Goal: Task Accomplishment & Management: Use online tool/utility

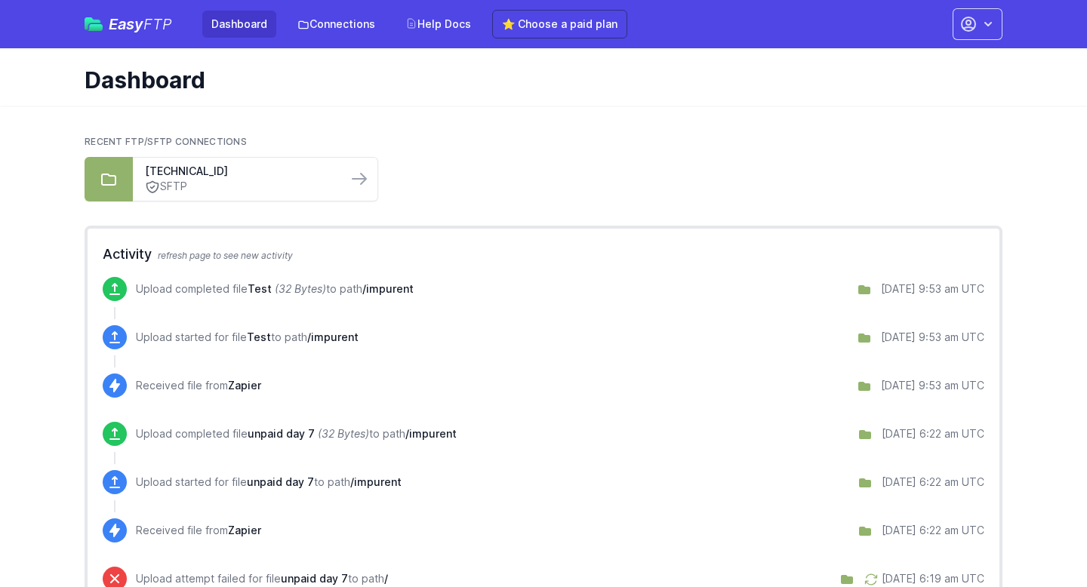
click at [277, 292] on icon "(32 Bytes)" at bounding box center [300, 288] width 51 height 13
drag, startPoint x: 148, startPoint y: 291, endPoint x: 489, endPoint y: 288, distance: 341.1
click at [490, 288] on div "Upload completed file Test (32 Bytes) to path /impurent [DATE] 9:53 am UTC" at bounding box center [560, 289] width 848 height 24
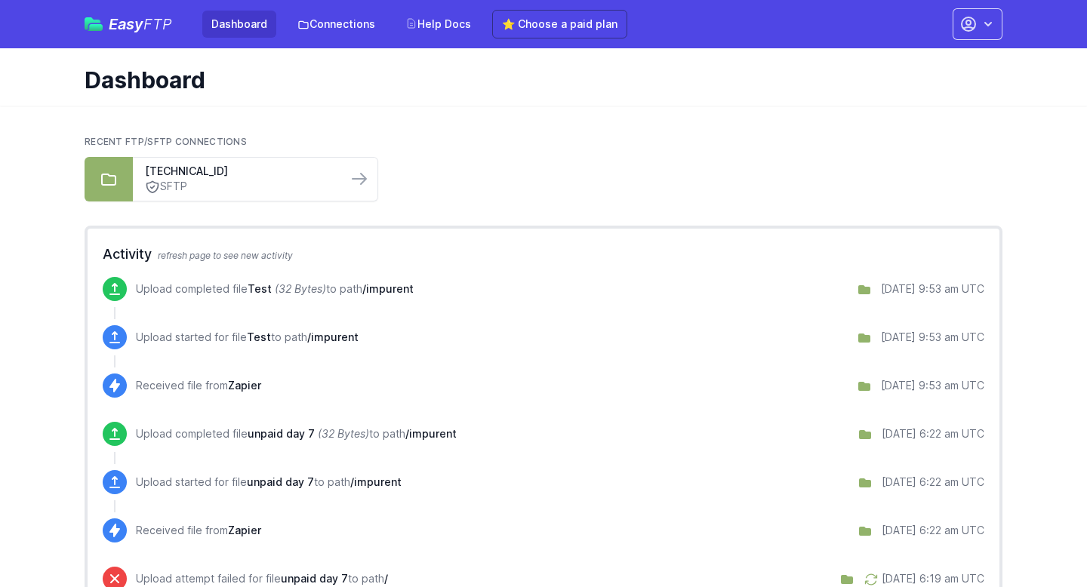
click at [880, 280] on div "Upload completed file Test (32 Bytes) to path /impurent [DATE] 9:53 am UTC" at bounding box center [560, 289] width 848 height 24
click at [880, 280] on div "Upload completed file Test (32 Bytes) to path /impurent 9/10/2025 9:53 am UTC" at bounding box center [560, 289] width 848 height 24
click at [313, 32] on link "Connections" at bounding box center [336, 24] width 96 height 27
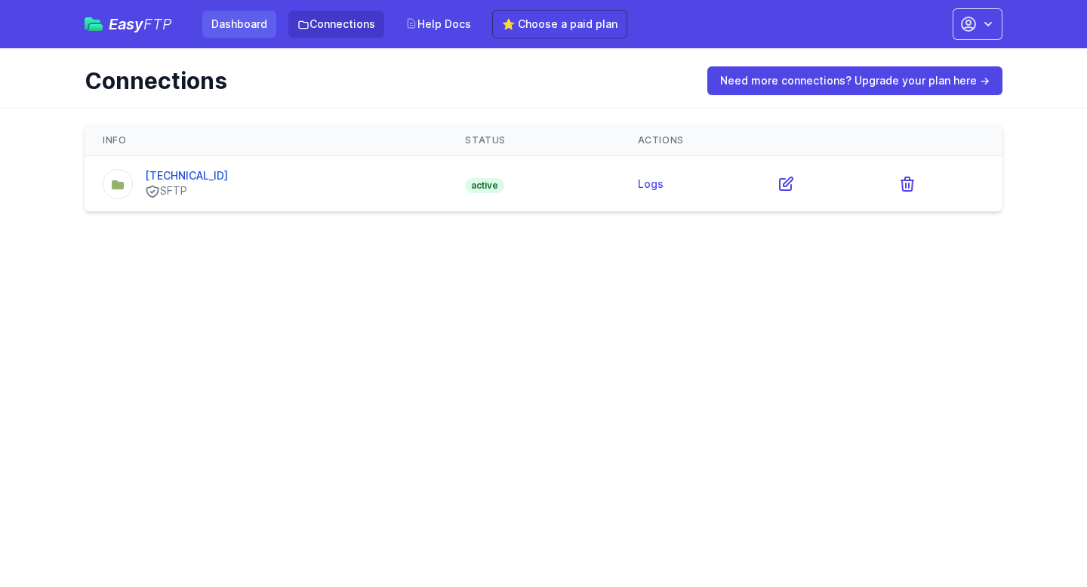
click at [251, 36] on link "Dashboard" at bounding box center [239, 24] width 74 height 27
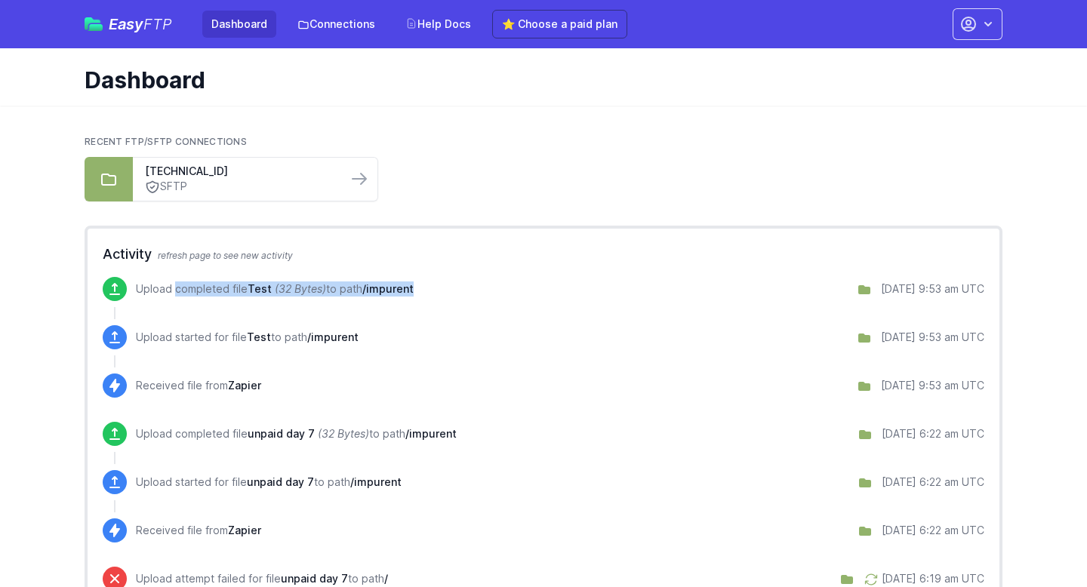
drag, startPoint x: 137, startPoint y: 288, endPoint x: 438, endPoint y: 291, distance: 301.9
click at [438, 291] on div "Upload completed file Test (32 Bytes) to path /impurent [DATE] 9:53 am UTC" at bounding box center [560, 289] width 848 height 24
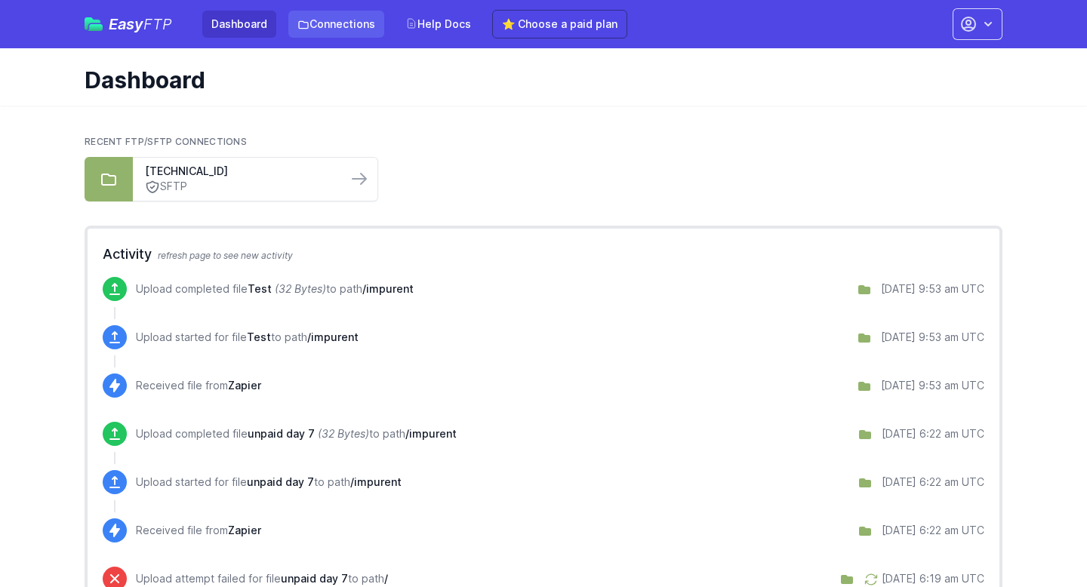
click at [321, 23] on link "Connections" at bounding box center [336, 24] width 96 height 27
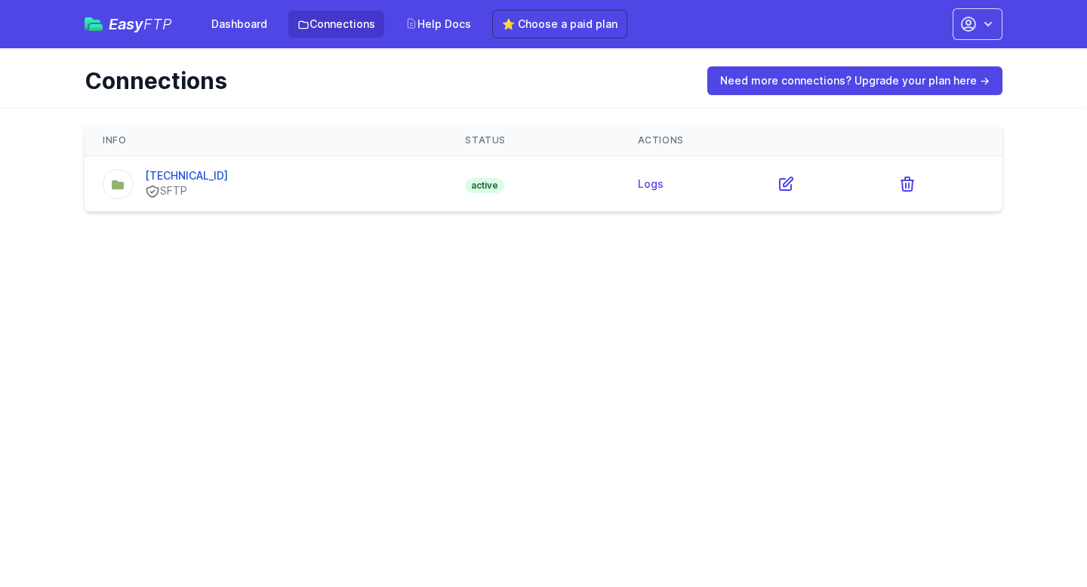
click at [207, 176] on div "[TECHNICAL_ID] SFTP" at bounding box center [266, 183] width 326 height 31
click at [186, 176] on link "[TECHNICAL_ID]" at bounding box center [186, 175] width 83 height 13
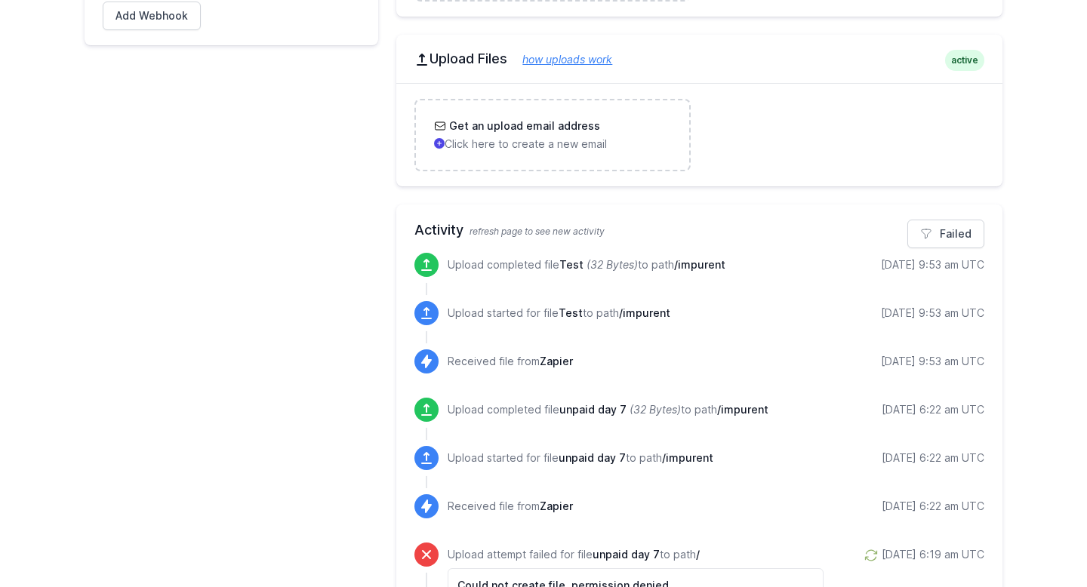
scroll to position [528, 0]
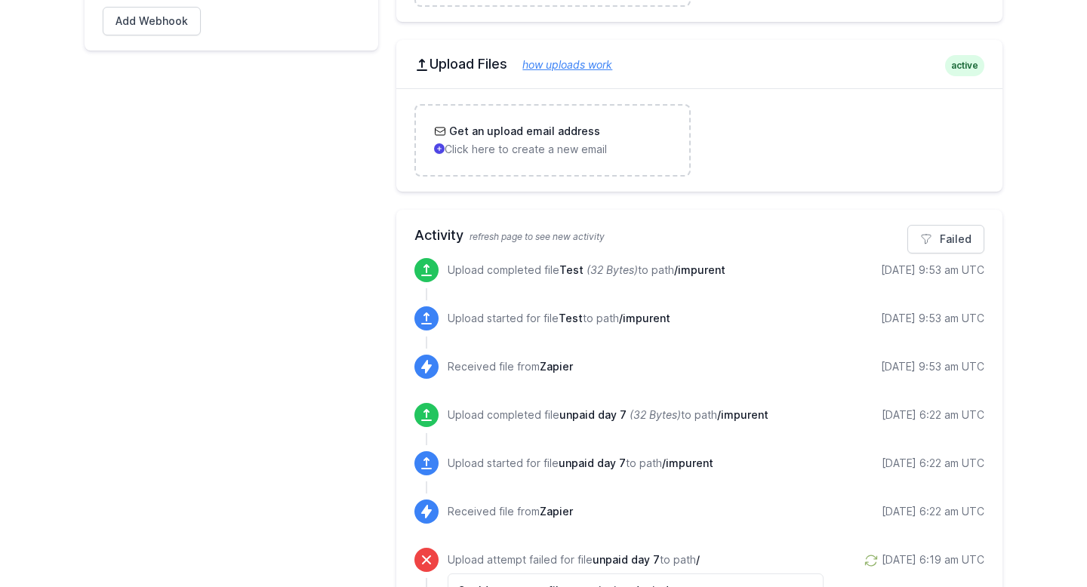
click at [561, 66] on link "how uploads work" at bounding box center [559, 64] width 105 height 13
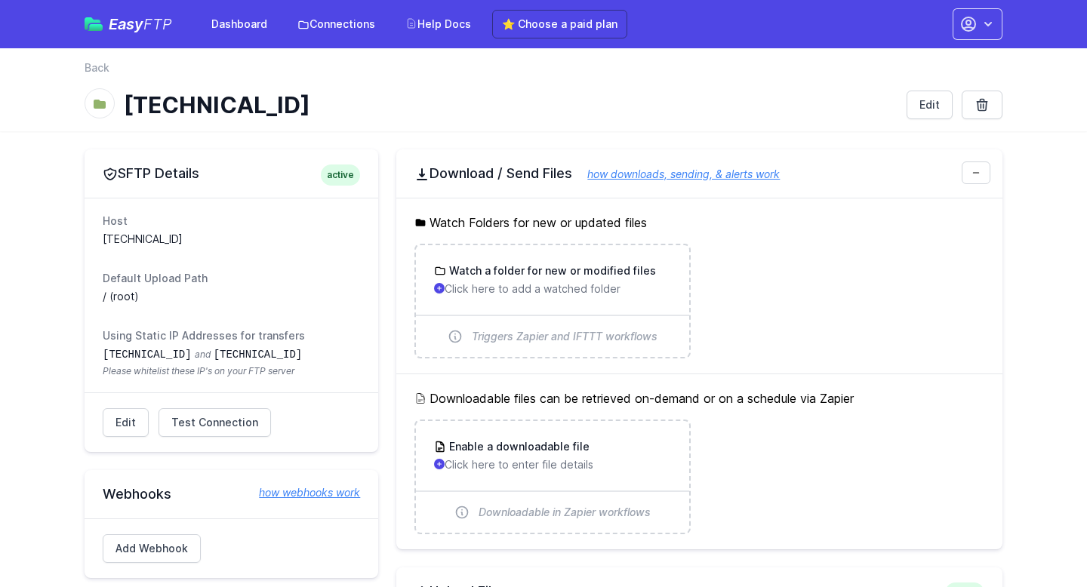
scroll to position [630, 0]
